Goal: Book appointment/travel/reservation

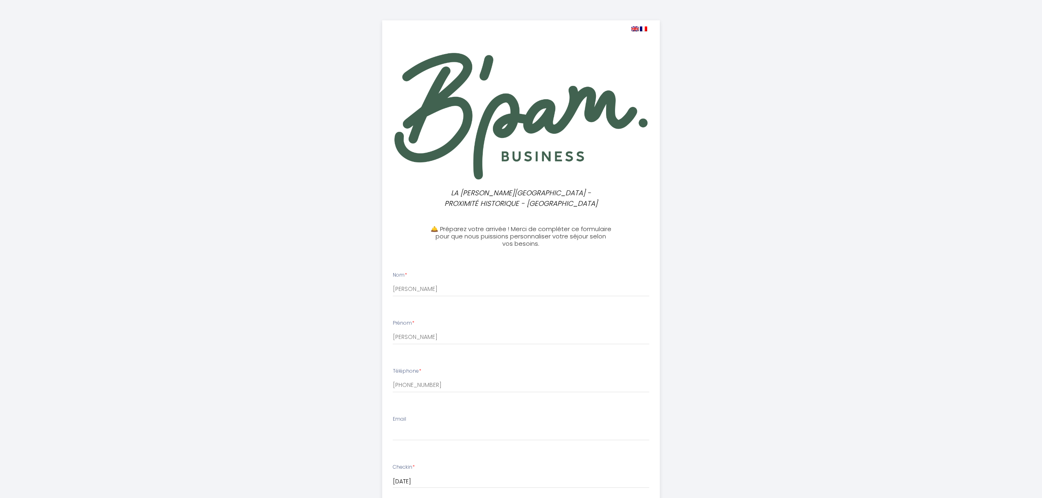
select select
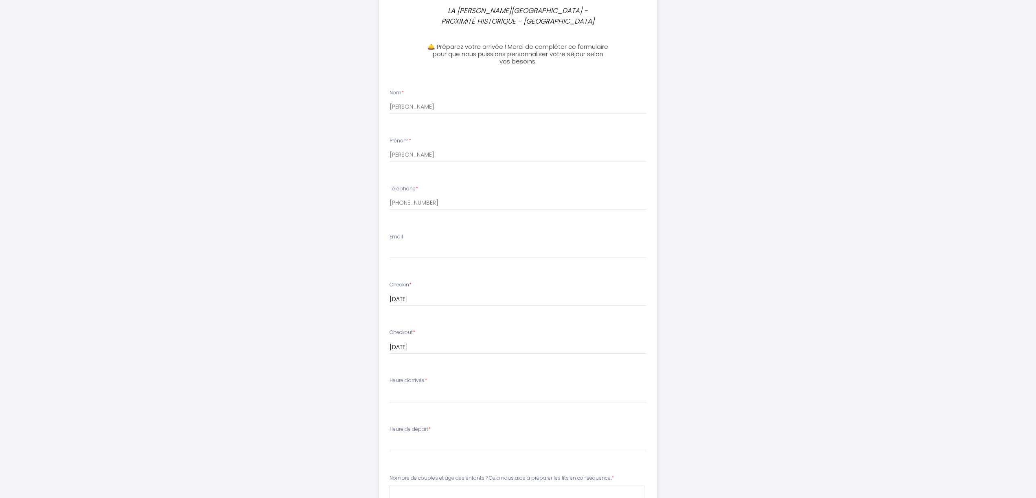
scroll to position [245, 0]
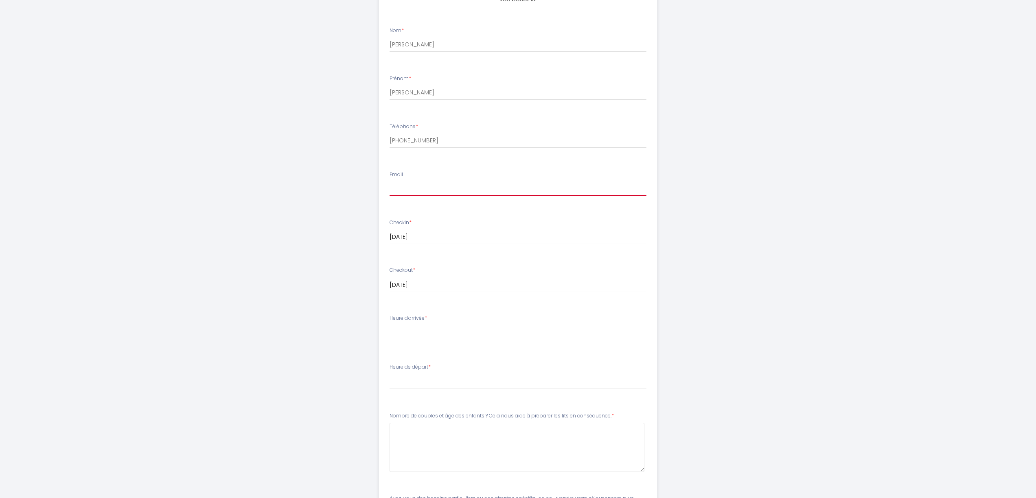
click at [411, 190] on input "Email" at bounding box center [517, 189] width 257 height 15
type input "[EMAIL_ADDRESS][DOMAIN_NAME]"
click at [320, 268] on div "LA [PERSON_NAME][GEOGRAPHIC_DATA] - PROXIMITÉ HISTORIQUE - BAYEUX 🛎️ Préparez v…" at bounding box center [518, 193] width 417 height 876
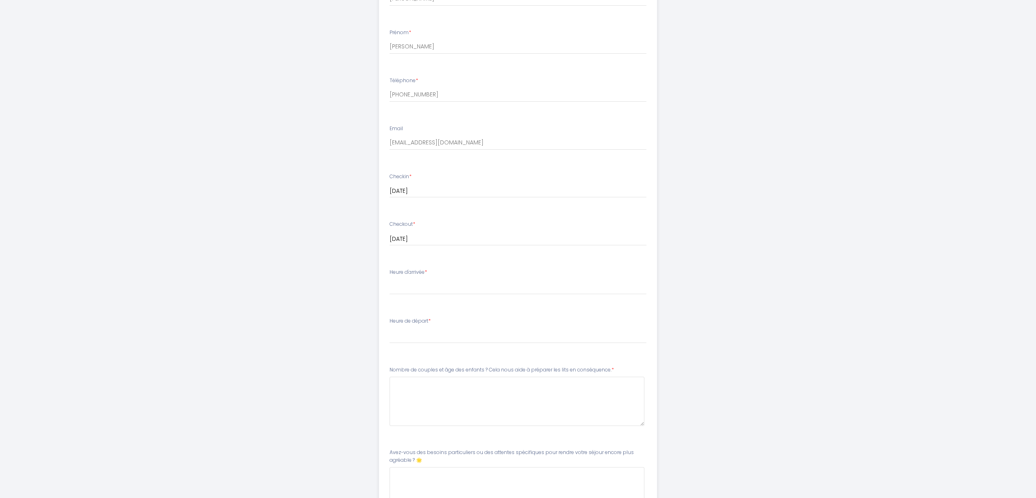
scroll to position [306, 0]
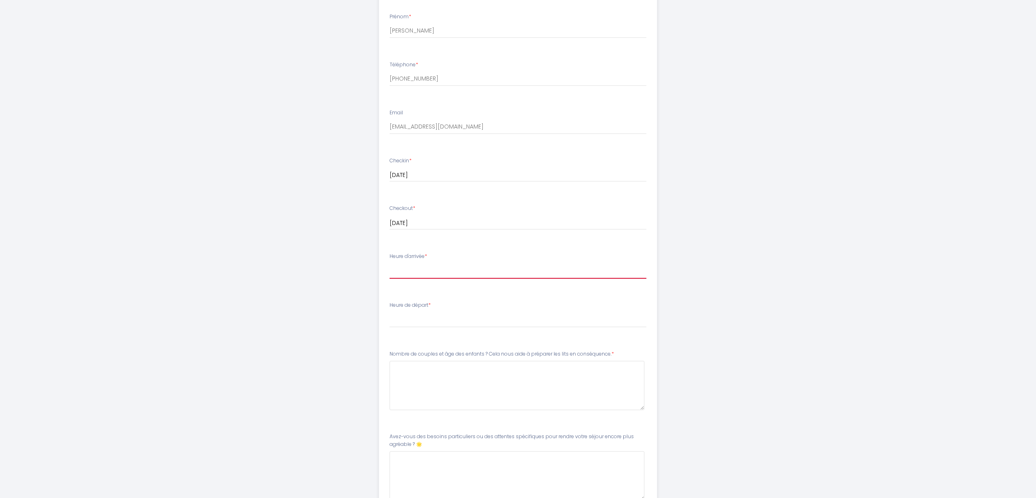
click at [422, 268] on select "17:00 17:30 18:00 18:30 19:00 19:30 20:00 20:30 21:00 21:30 22:00 22:30 23:00 2…" at bounding box center [517, 270] width 257 height 15
click at [396, 272] on select "17:00 17:30 18:00 18:30 19:00 19:30 20:00 20:30 21:00 21:30 22:00 22:30 23:00 2…" at bounding box center [517, 270] width 257 height 15
click at [455, 273] on select "17:00 17:30 18:00 18:30 19:00 19:30 20:00 20:30 21:00 21:30 22:00 22:30 23:00 2…" at bounding box center [517, 270] width 257 height 15
select select "17:00"
click at [440, 318] on select "00:00 00:30 01:00 01:30 02:00 02:30 03:00 03:30 04:00 04:30 05:00 05:30 06:00 0…" at bounding box center [517, 319] width 257 height 15
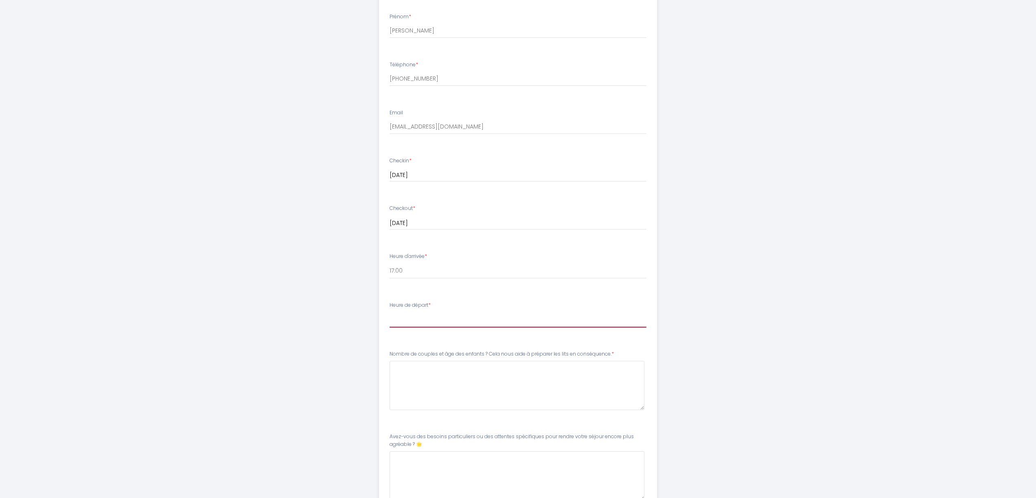
click at [416, 321] on select "00:00 00:30 01:00 01:30 02:00 02:30 03:00 03:30 04:00 04:30 05:00 05:30 06:00 0…" at bounding box center [517, 319] width 257 height 15
select select "11:00"
click at [318, 324] on div "LA [PERSON_NAME][GEOGRAPHIC_DATA] - PROXIMITÉ HISTORIQUE - BAYEUX 🛎️ Préparez v…" at bounding box center [518, 132] width 417 height 876
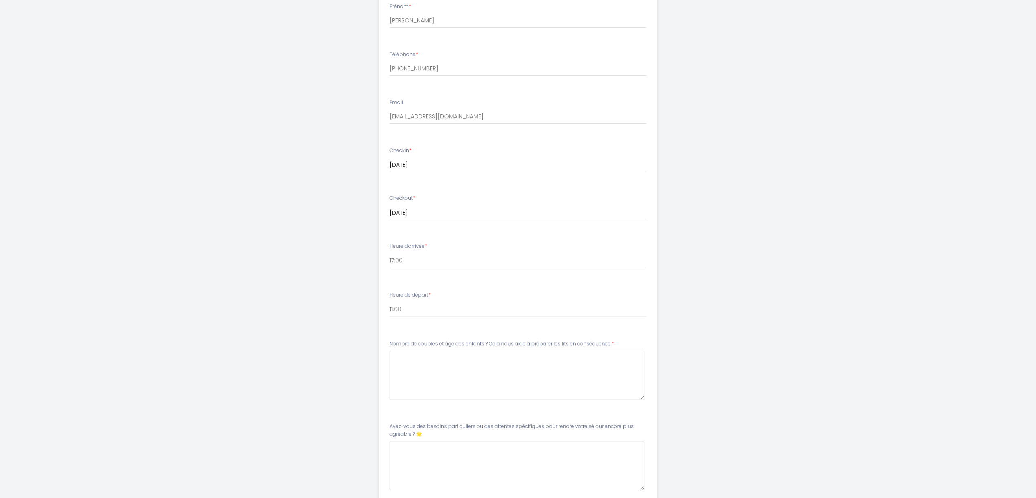
scroll to position [317, 0]
drag, startPoint x: 413, startPoint y: 344, endPoint x: 623, endPoint y: 344, distance: 209.6
click at [623, 344] on div "Nombre de couples et âge des enfants ? Cela nous aide à préparer les lits en co…" at bounding box center [517, 370] width 257 height 60
copy label "Nombre de couples et âge des enfants ? Cela nous aide à préparer les lits en co…"
click at [480, 363] on conséquence\ at bounding box center [516, 374] width 255 height 49
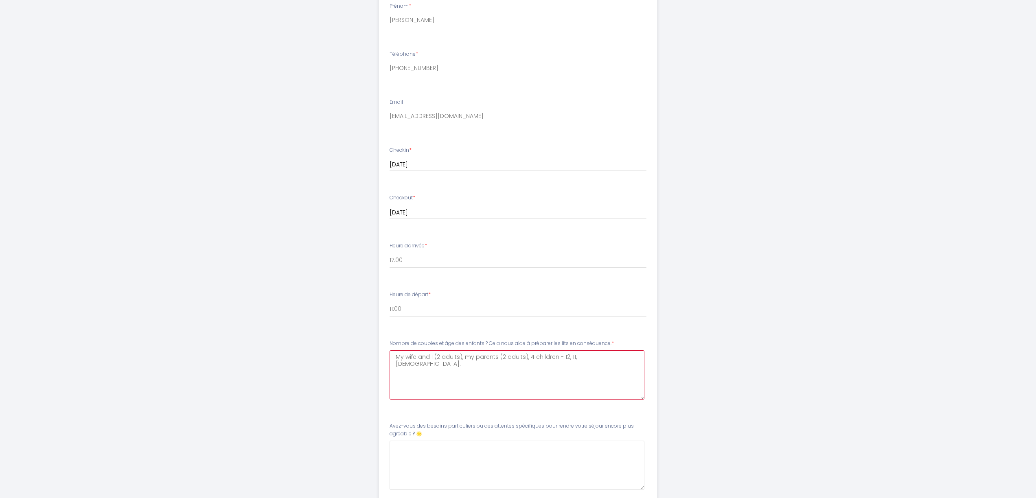
type conséquence\ "My wife and I (2 adults), my parents (2 adults), 4 children - 12, 11, [DEMOGRAP…"
click at [302, 371] on div "LA [PERSON_NAME][GEOGRAPHIC_DATA] - PROXIMITÉ HISTORIQUE - BAYEUX 🛎️ Préparez v…" at bounding box center [518, 121] width 1036 height 876
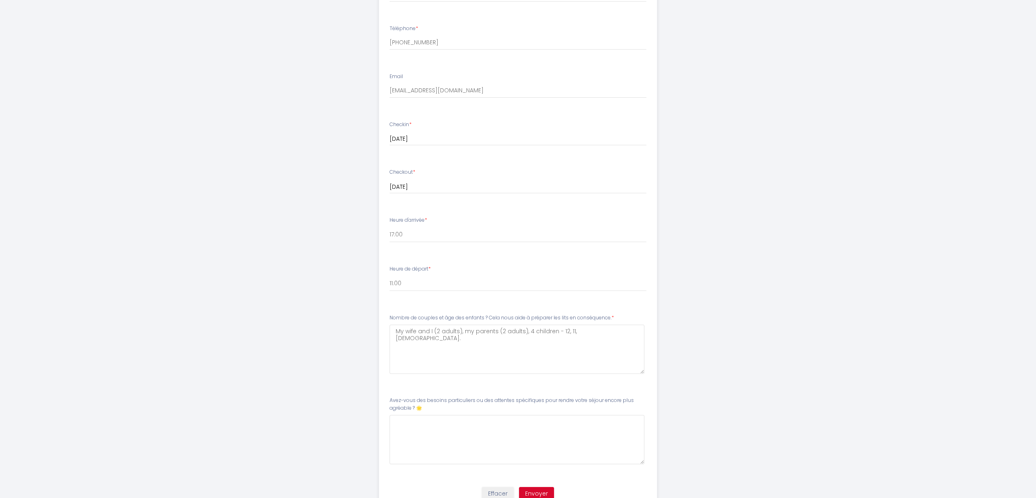
scroll to position [364, 0]
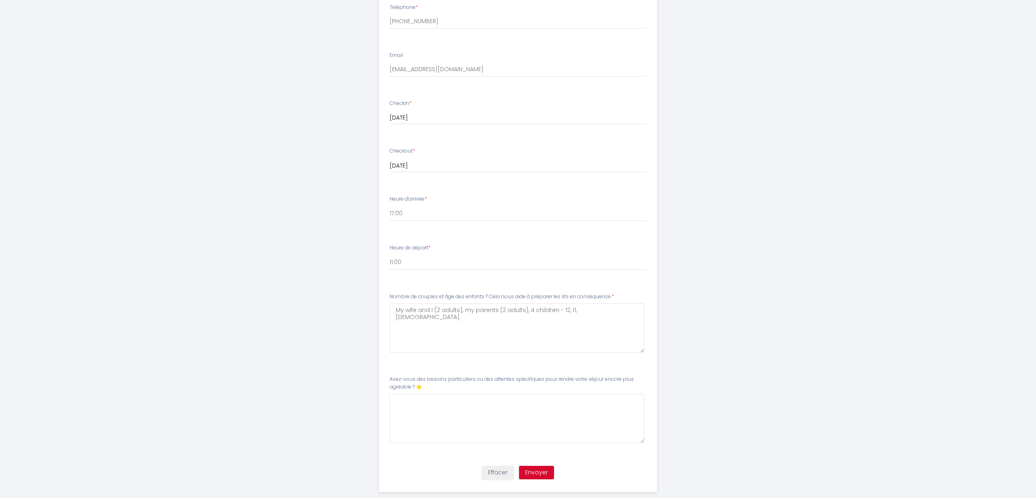
drag, startPoint x: 389, startPoint y: 380, endPoint x: 414, endPoint y: 389, distance: 26.6
click at [415, 387] on li "Avez-vous des besoins particuliers ou des attentes spécifiques pour rendre votr…" at bounding box center [517, 413] width 277 height 85
copy label "Avez-vous des besoins particuliers ou des attentes spécifiques pour rendre votr…"
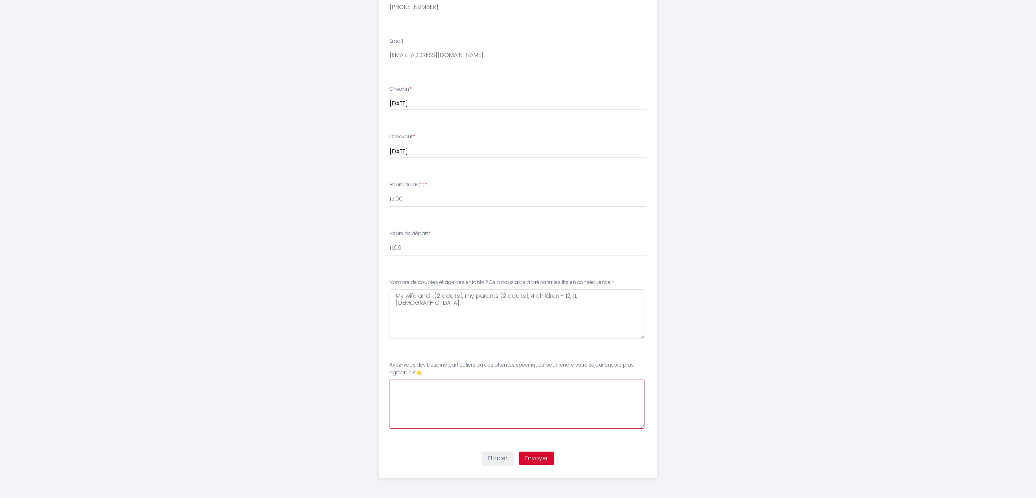
click at [447, 390] on 🌟9 at bounding box center [516, 404] width 255 height 49
paste 🌟9 "We are really looking forward to our stay."
type 🌟9 "We are really looking forward to our stay. [PERSON_NAME]"
click at [321, 417] on div "LA [PERSON_NAME][GEOGRAPHIC_DATA] - PROXIMITÉ HISTORIQUE - BAYEUX 🛎️ Préparez v…" at bounding box center [518, 60] width 417 height 876
click at [542, 459] on button "Envoyer" at bounding box center [536, 459] width 35 height 14
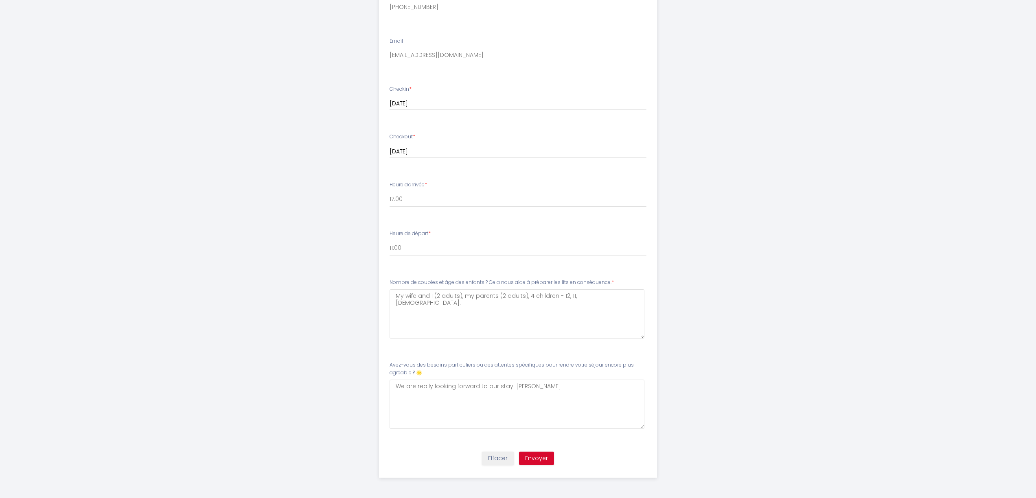
scroll to position [0, 0]
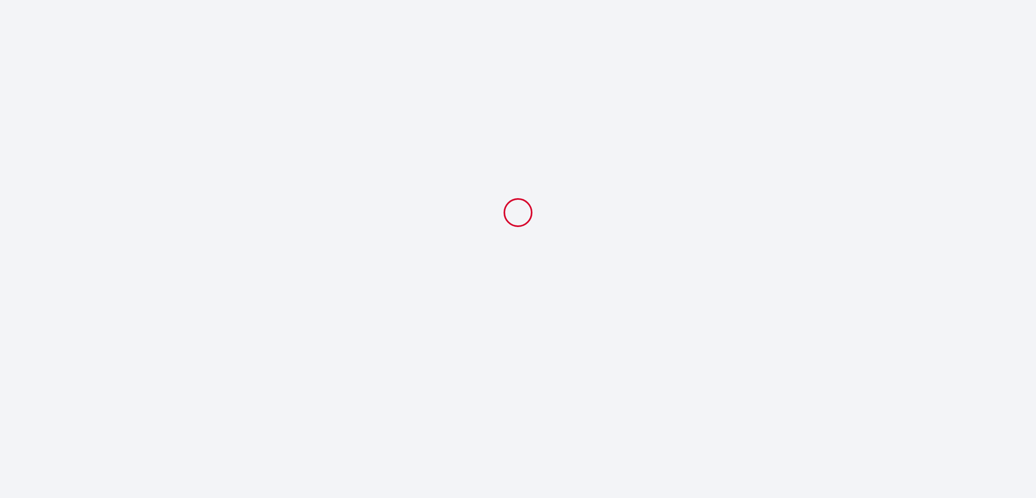
select select "11:00"
